Goal: Register for event/course

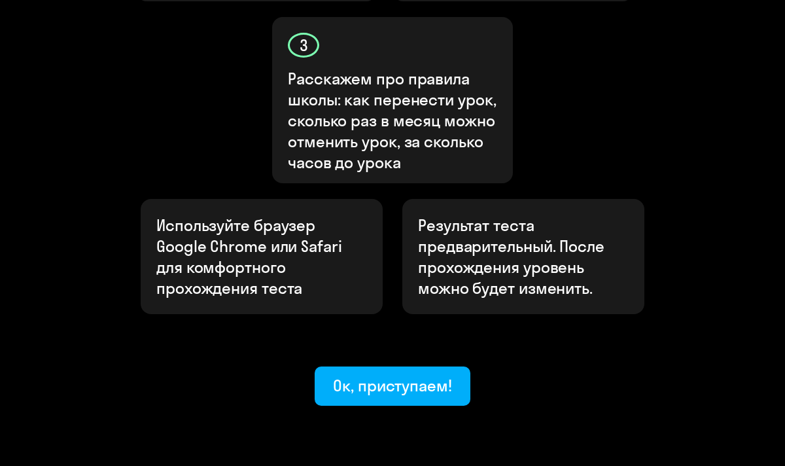
scroll to position [639, 0]
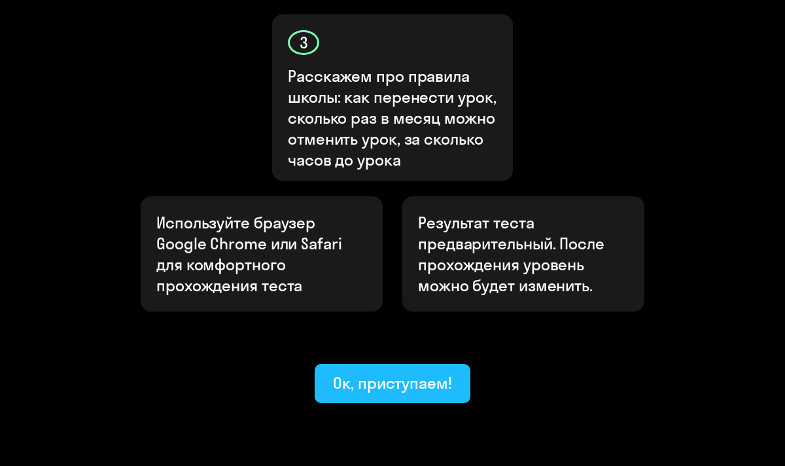
click at [381, 364] on button "Ок, приступаем!" at bounding box center [393, 383] width 156 height 39
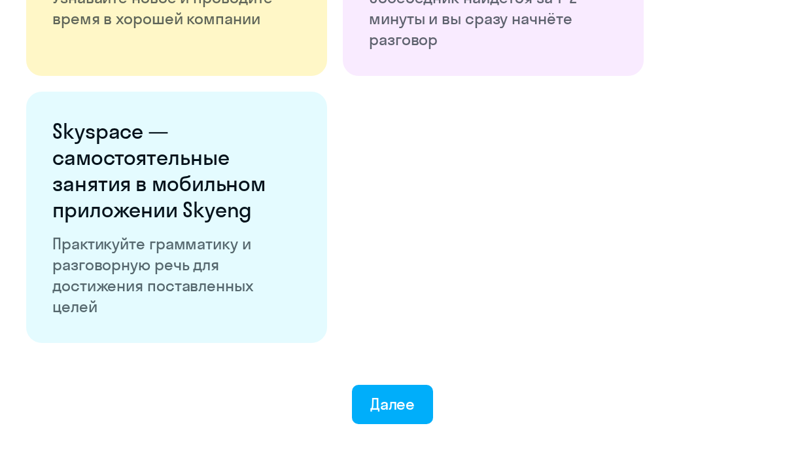
scroll to position [2452, 0]
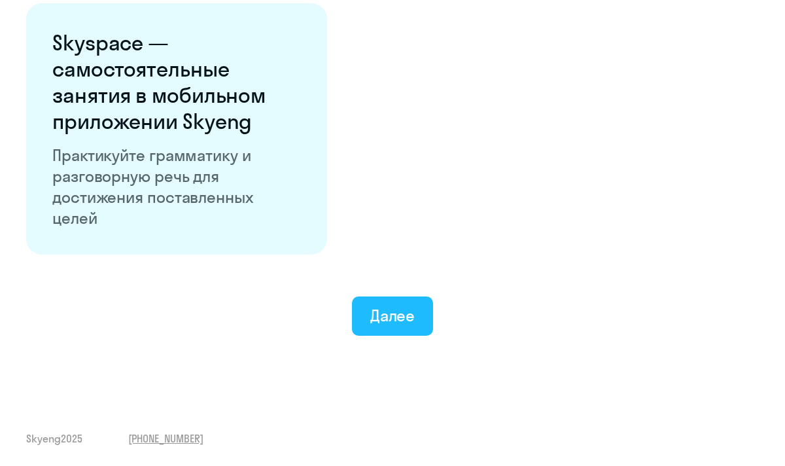
click at [370, 318] on button "Далее" at bounding box center [393, 315] width 82 height 39
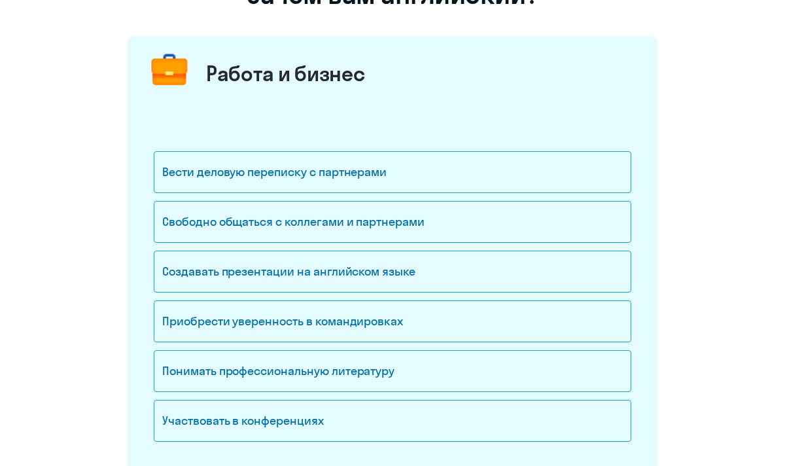
scroll to position [137, 0]
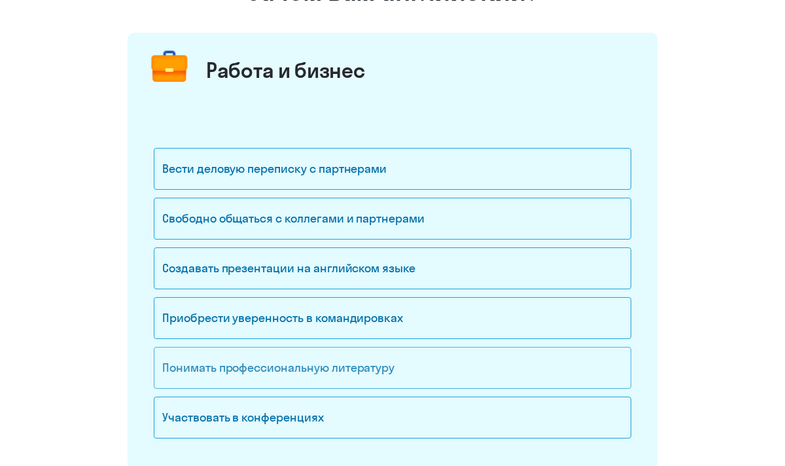
click at [359, 370] on div "Понимать профессиональную литературу" at bounding box center [393, 368] width 478 height 42
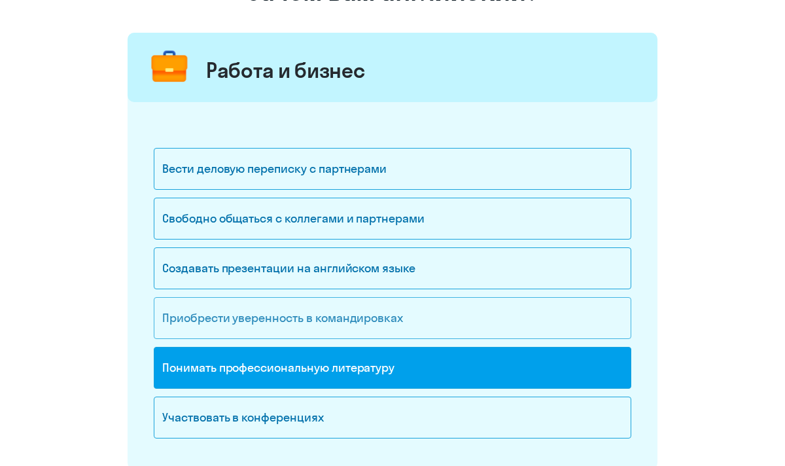
click at [322, 306] on div "Приобрести уверенность в командировках" at bounding box center [393, 318] width 478 height 42
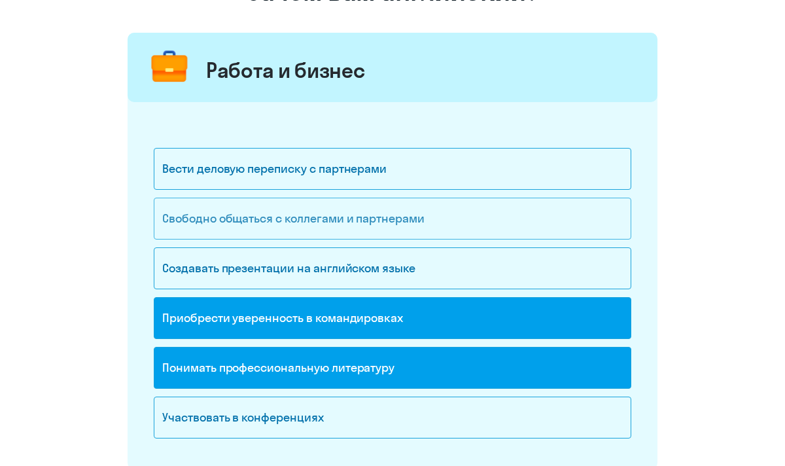
click at [303, 219] on div "Свободно общаться с коллегами и партнерами" at bounding box center [393, 219] width 478 height 42
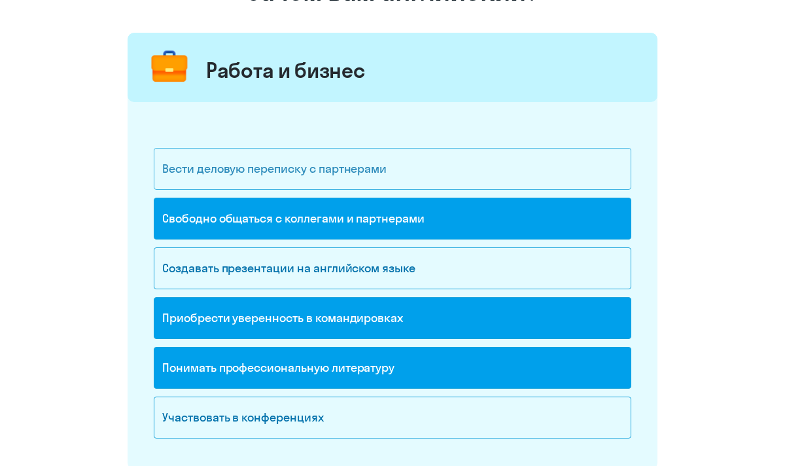
click at [334, 180] on div "Вести деловую переписку с партнерами" at bounding box center [393, 169] width 478 height 42
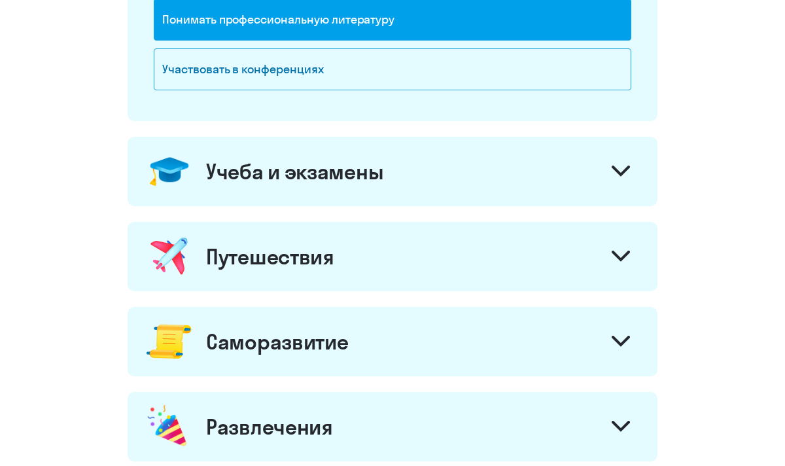
scroll to position [499, 0]
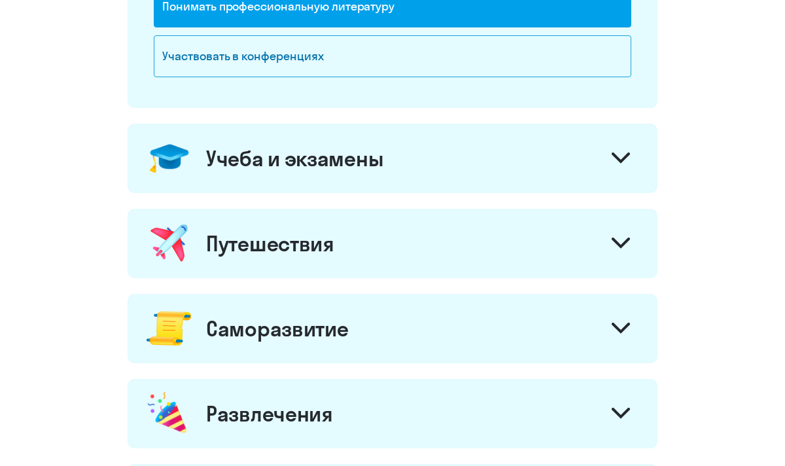
click at [623, 169] on div at bounding box center [620, 159] width 31 height 31
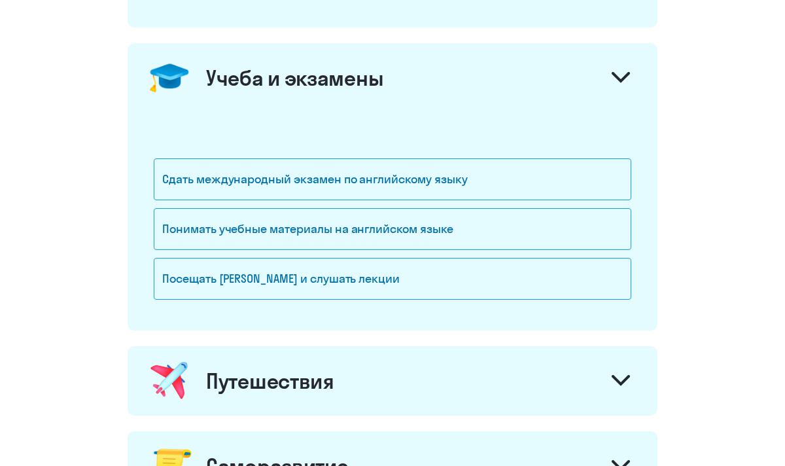
scroll to position [603, 0]
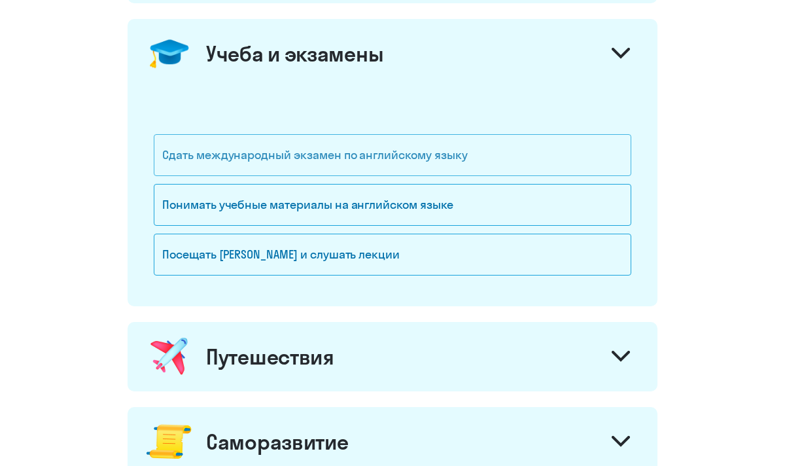
click at [268, 170] on div "Сдать международный экзамен по английскому языку" at bounding box center [393, 155] width 478 height 42
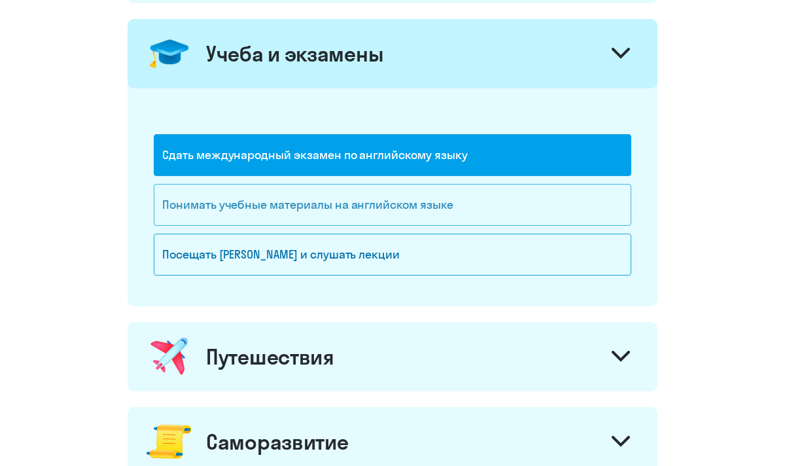
click at [280, 199] on div "Понимать учебные материалы на английском языке" at bounding box center [393, 205] width 478 height 42
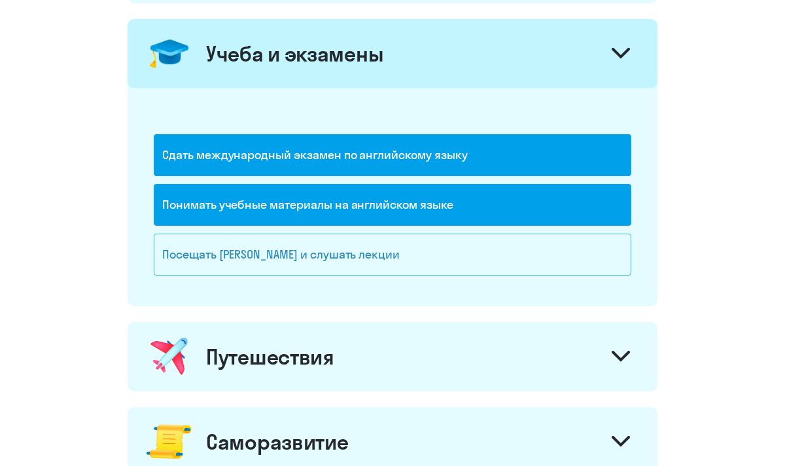
click at [311, 240] on div "Посещать [PERSON_NAME] и слушать лекции" at bounding box center [393, 255] width 478 height 42
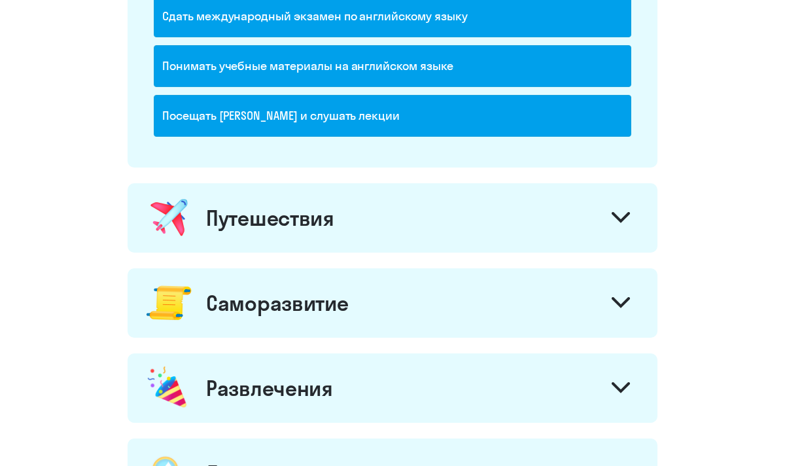
scroll to position [753, 0]
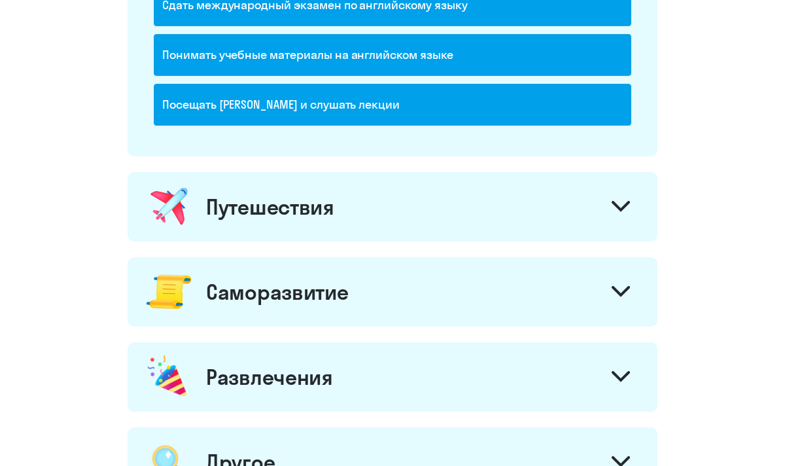
click at [626, 203] on icon at bounding box center [621, 206] width 16 height 8
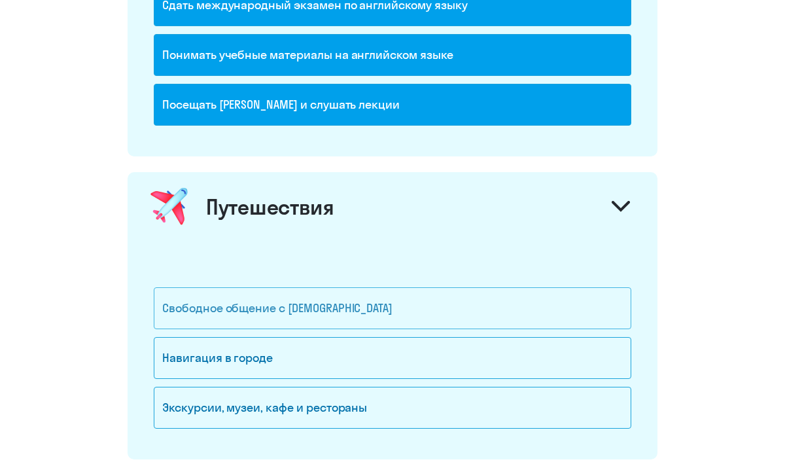
click at [274, 323] on div "Свободное общение с [DEMOGRAPHIC_DATA]" at bounding box center [393, 308] width 478 height 42
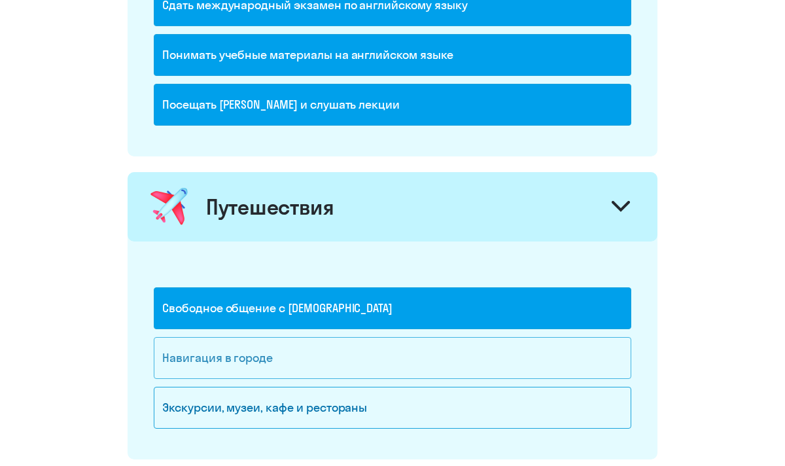
click at [275, 370] on div "Навигация в городе" at bounding box center [393, 358] width 478 height 42
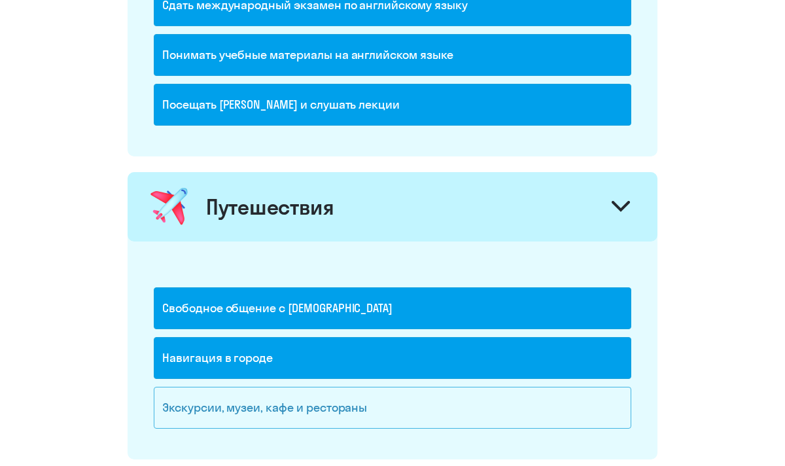
click at [299, 404] on div "Экскурсии, музеи, кафе и рестораны" at bounding box center [393, 408] width 478 height 42
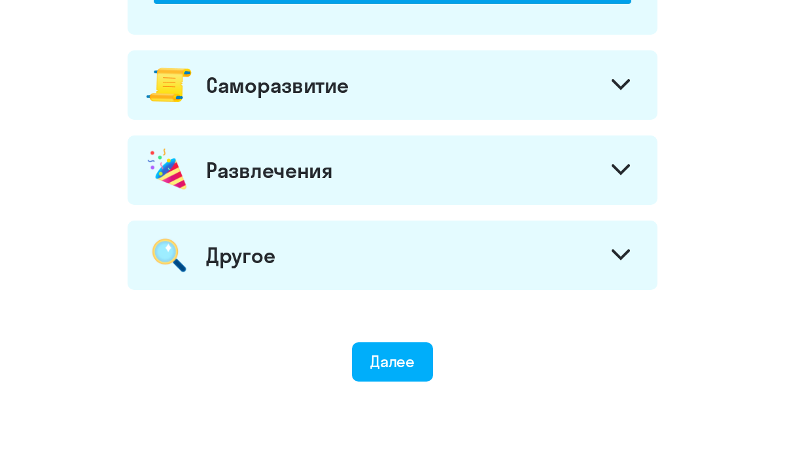
scroll to position [1218, 0]
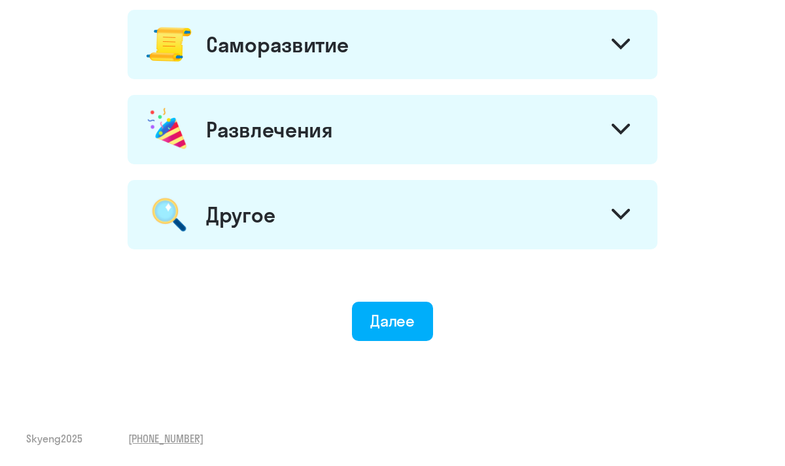
click at [342, 41] on div "Саморазвитие" at bounding box center [277, 44] width 142 height 26
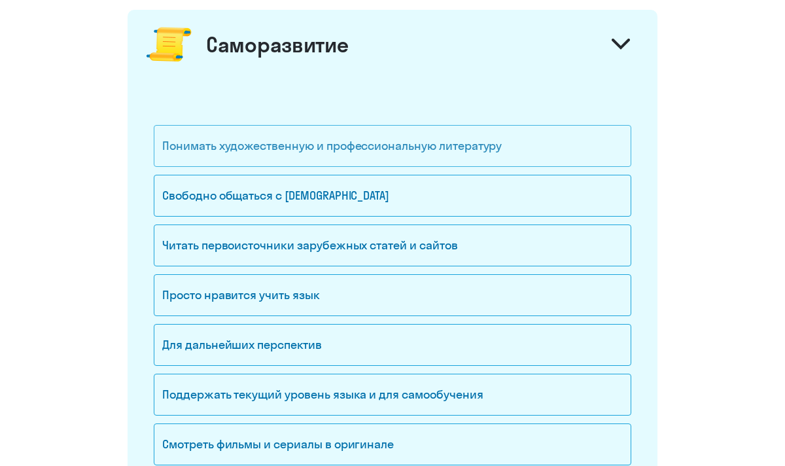
click at [328, 152] on div "Понимать художественную и профессиональную литературу" at bounding box center [393, 146] width 478 height 42
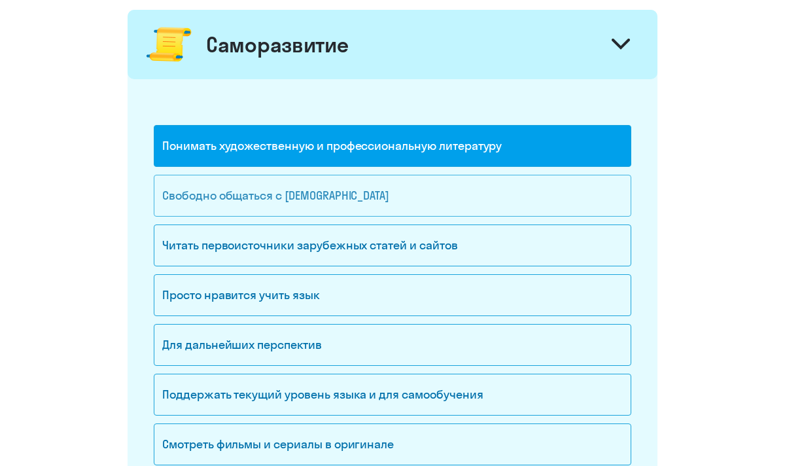
click at [352, 212] on div "Свободно общаться с [DEMOGRAPHIC_DATA]" at bounding box center [393, 196] width 478 height 42
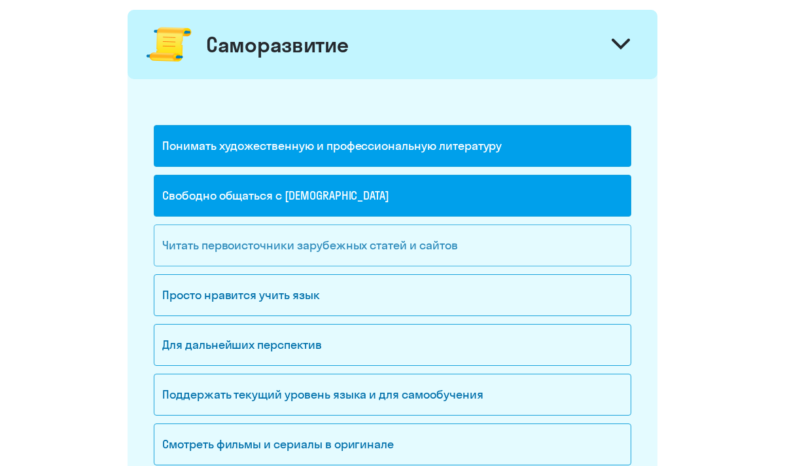
click at [380, 262] on div "Читать первоисточники зарубежных статей и сайтов" at bounding box center [393, 245] width 478 height 42
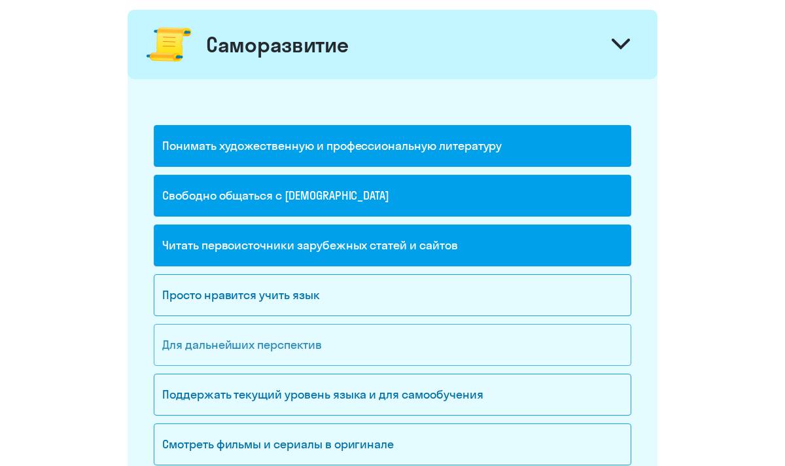
click at [363, 342] on div "Для дальнейших перспектив" at bounding box center [393, 345] width 478 height 42
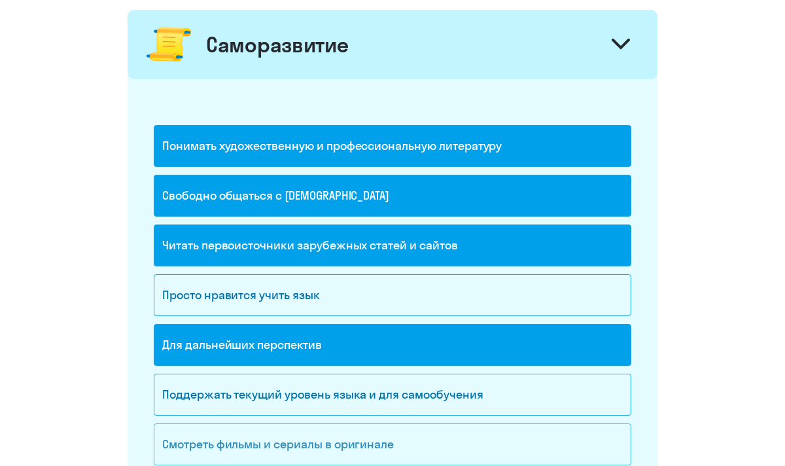
click at [385, 439] on div "Смотреть фильмы и сериалы в оригинале" at bounding box center [393, 444] width 478 height 42
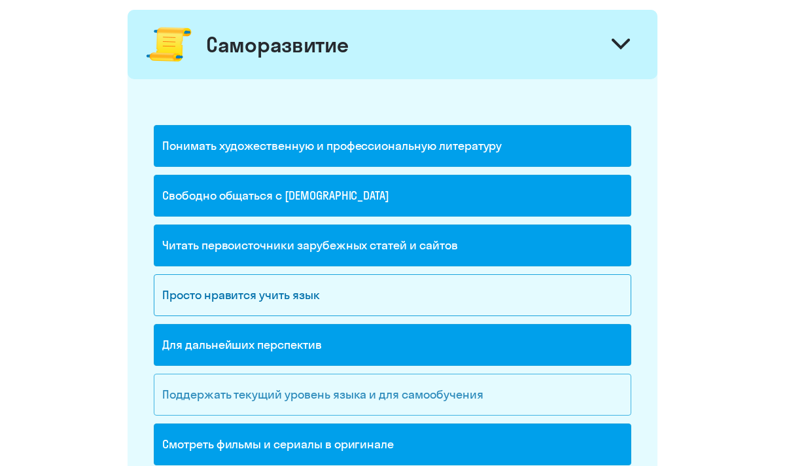
click at [390, 399] on div "Поддержать текущий уровень языка и для cамообучения" at bounding box center [393, 395] width 478 height 42
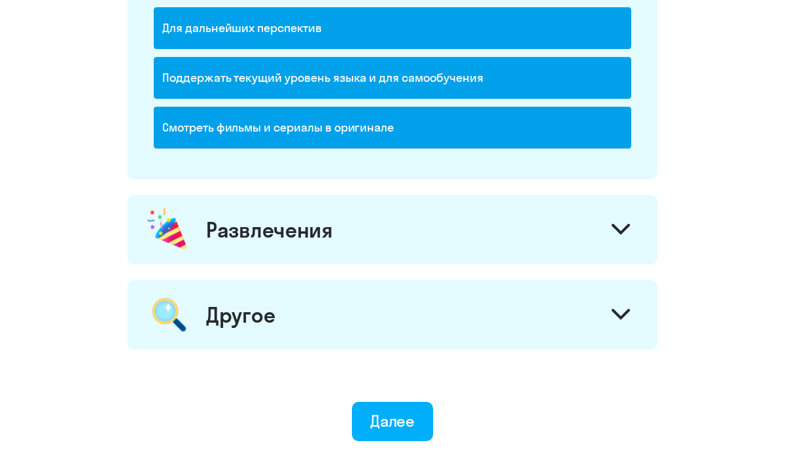
scroll to position [1559, 0]
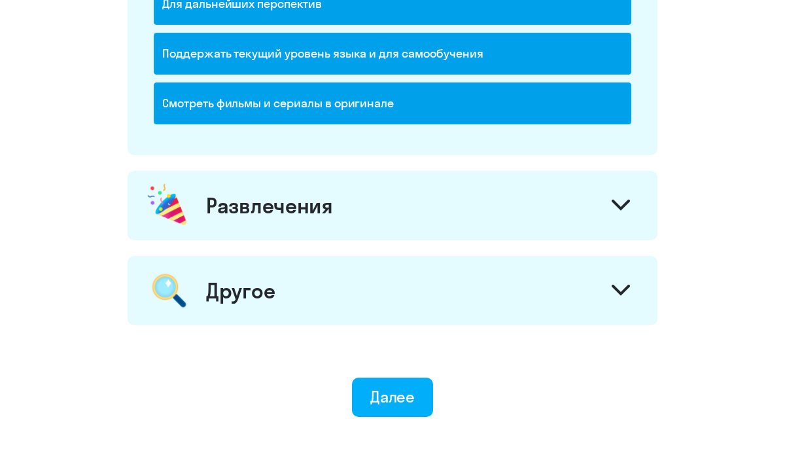
click at [313, 185] on div "Развлечения" at bounding box center [393, 205] width 530 height 69
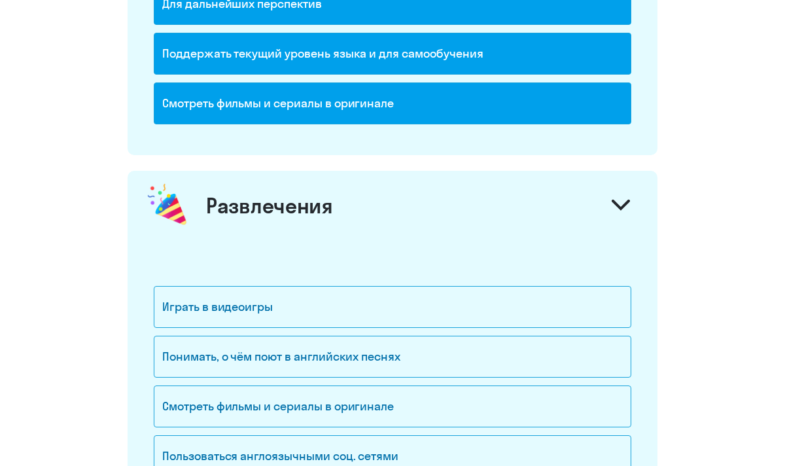
click at [313, 185] on div "Развлечения" at bounding box center [393, 205] width 530 height 69
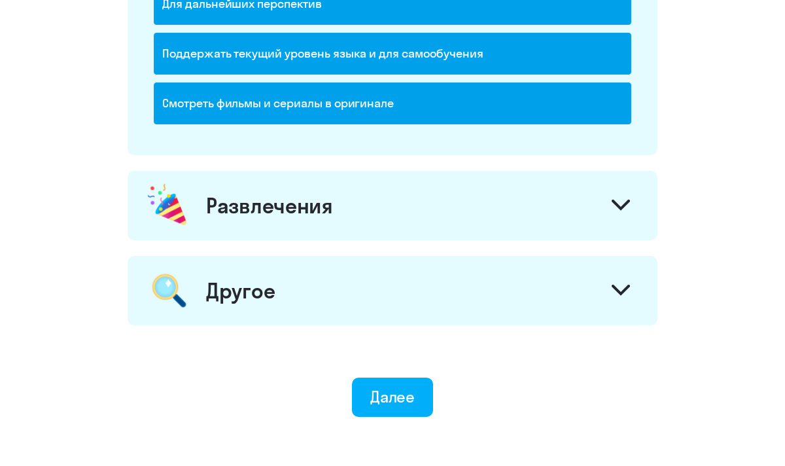
click at [313, 185] on div "Развлечения" at bounding box center [393, 205] width 530 height 69
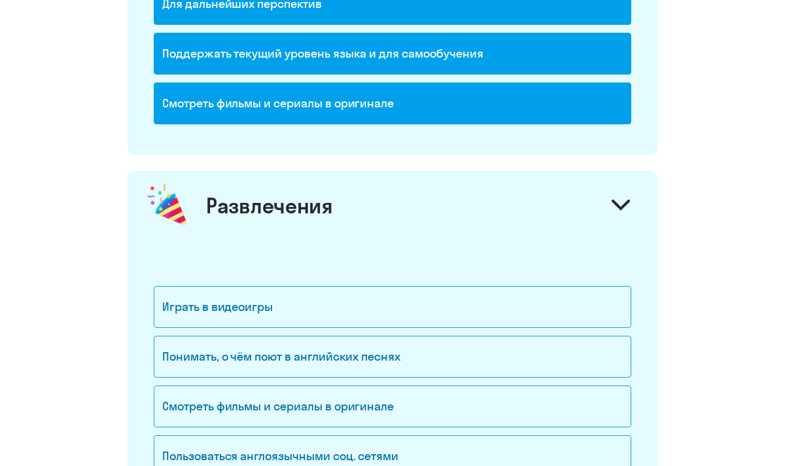
click at [313, 183] on div "Развлечения" at bounding box center [393, 205] width 530 height 69
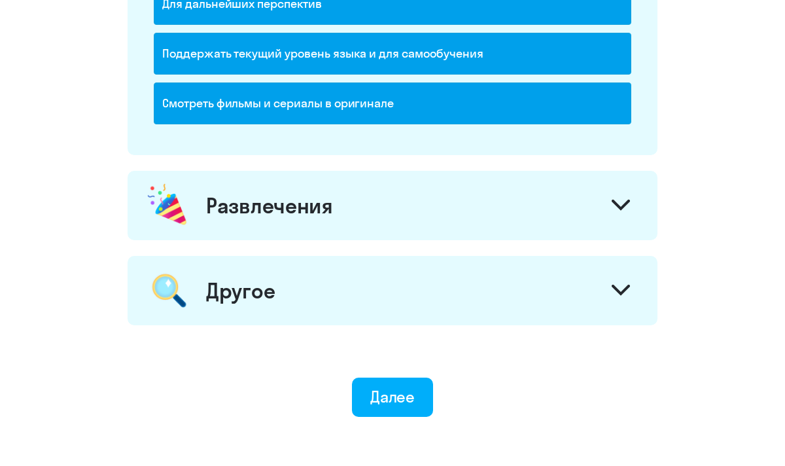
scroll to position [1635, 0]
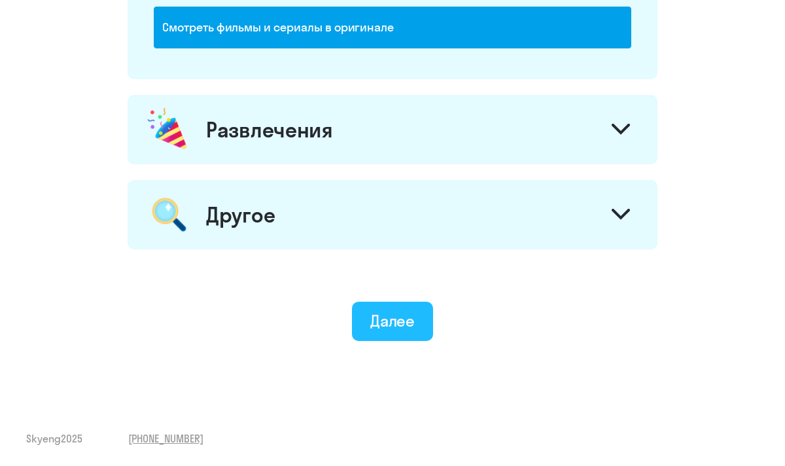
click at [430, 337] on button "Далее" at bounding box center [393, 321] width 82 height 39
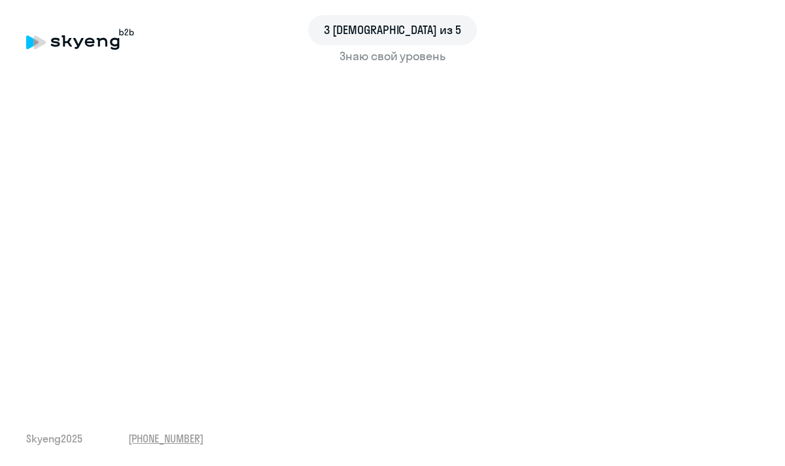
click at [412, 61] on div "Знаю свой уровень" at bounding box center [392, 56] width 733 height 17
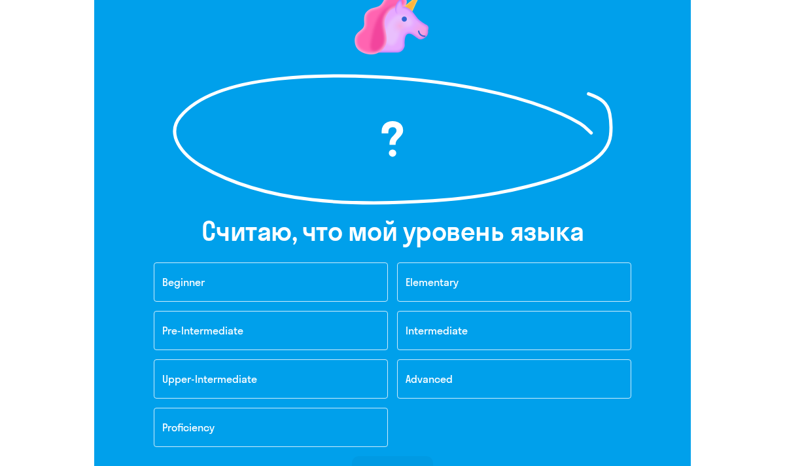
scroll to position [63, 0]
